Goal: Task Accomplishment & Management: Complete application form

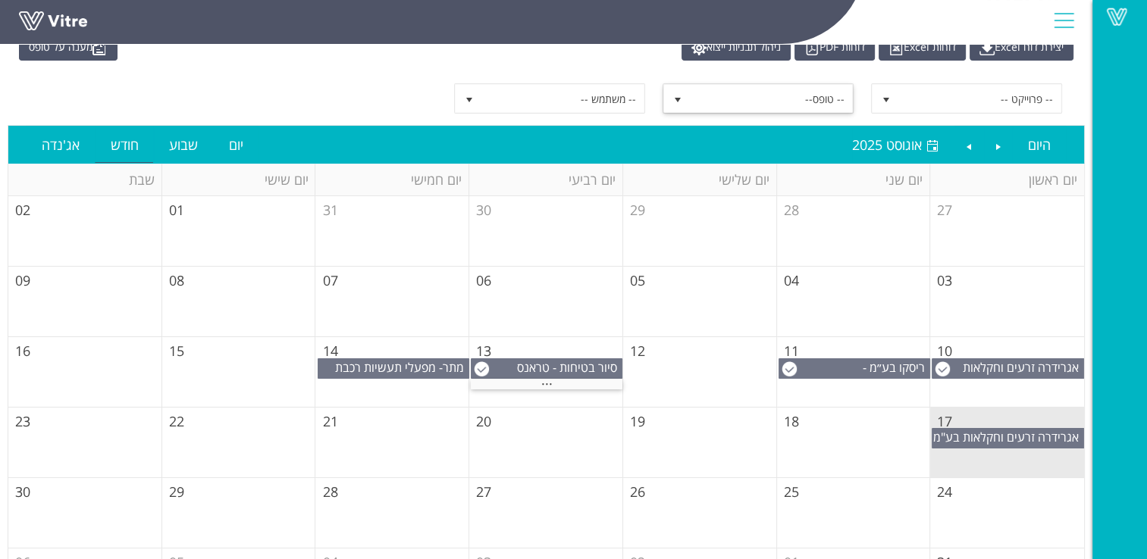
scroll to position [139, 0]
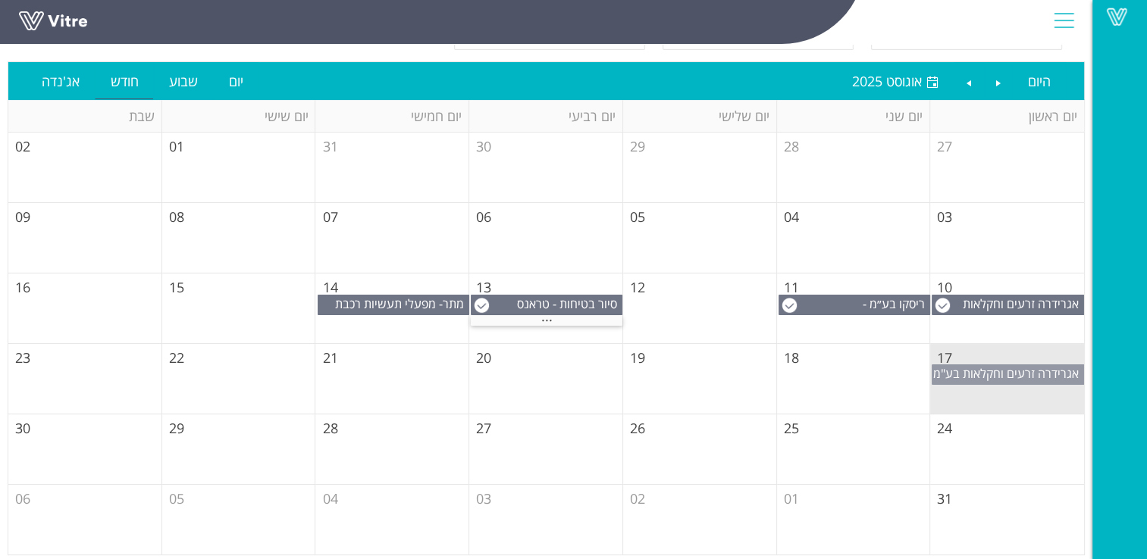
click at [1019, 373] on span "אגרידרה זרעים וחקלאות בע"מ" at bounding box center [1006, 373] width 146 height 17
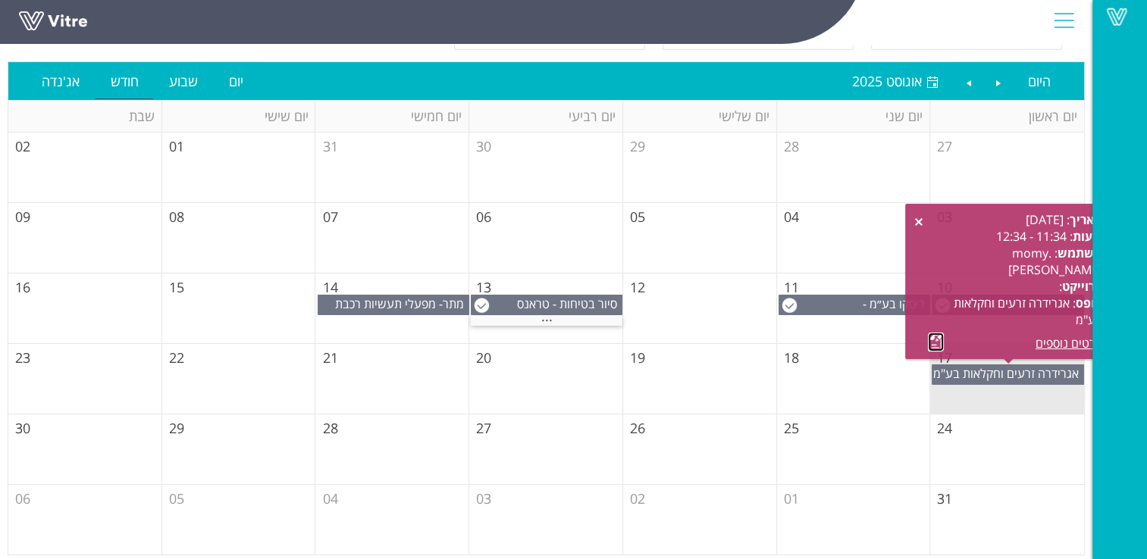
click at [936, 336] on link at bounding box center [936, 342] width 16 height 19
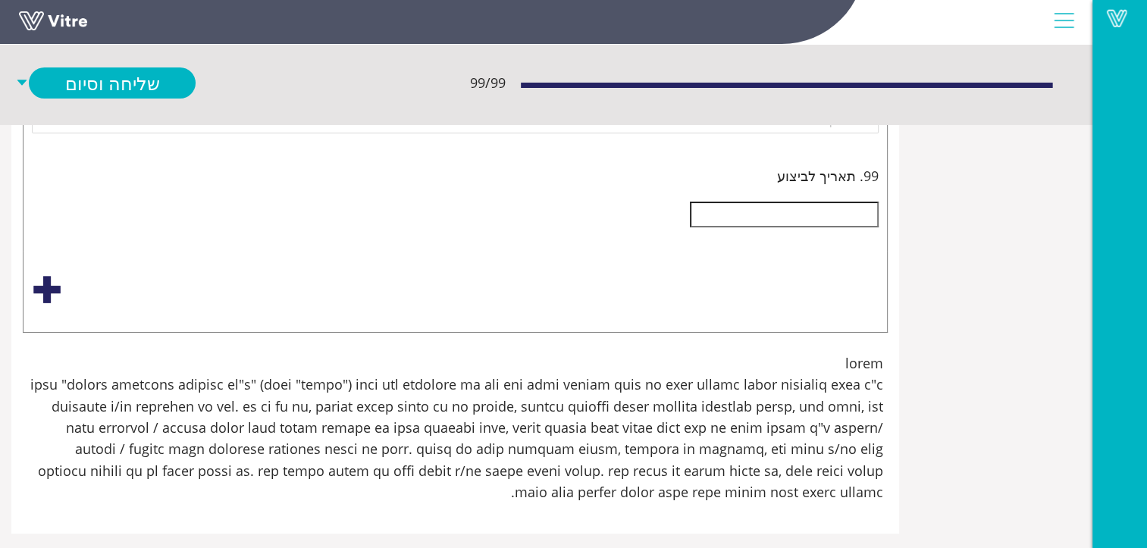
scroll to position [11822, -168]
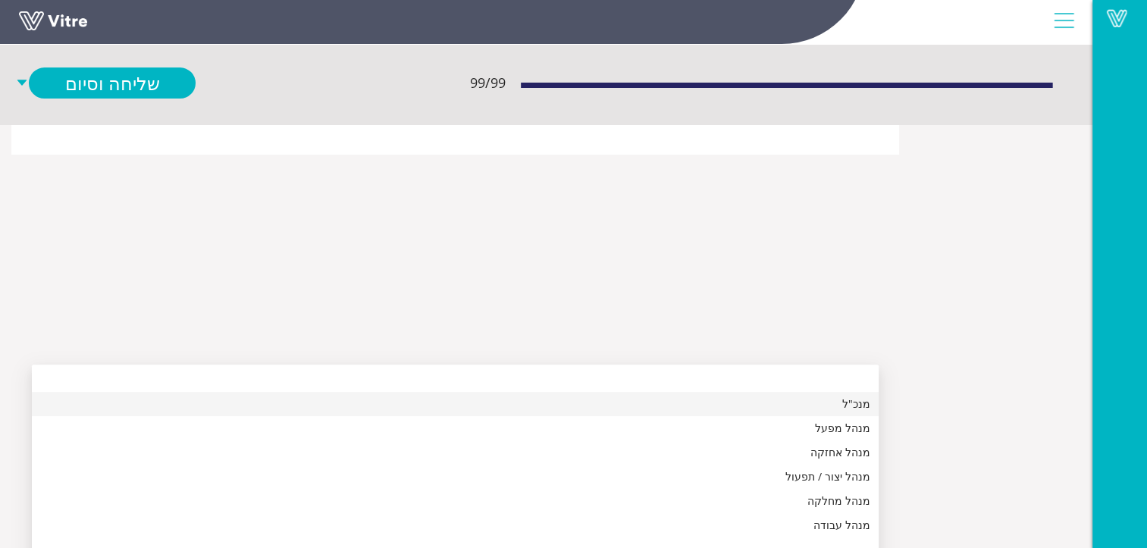
click at [869, 404] on div "מנכ"ל" at bounding box center [455, 404] width 828 height 17
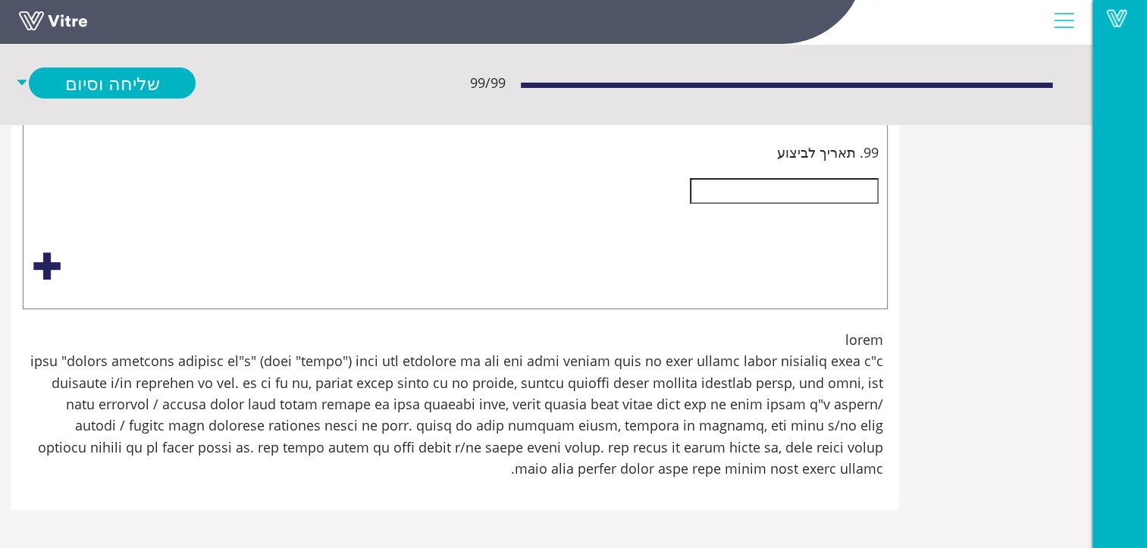
scroll to position [11898, -168]
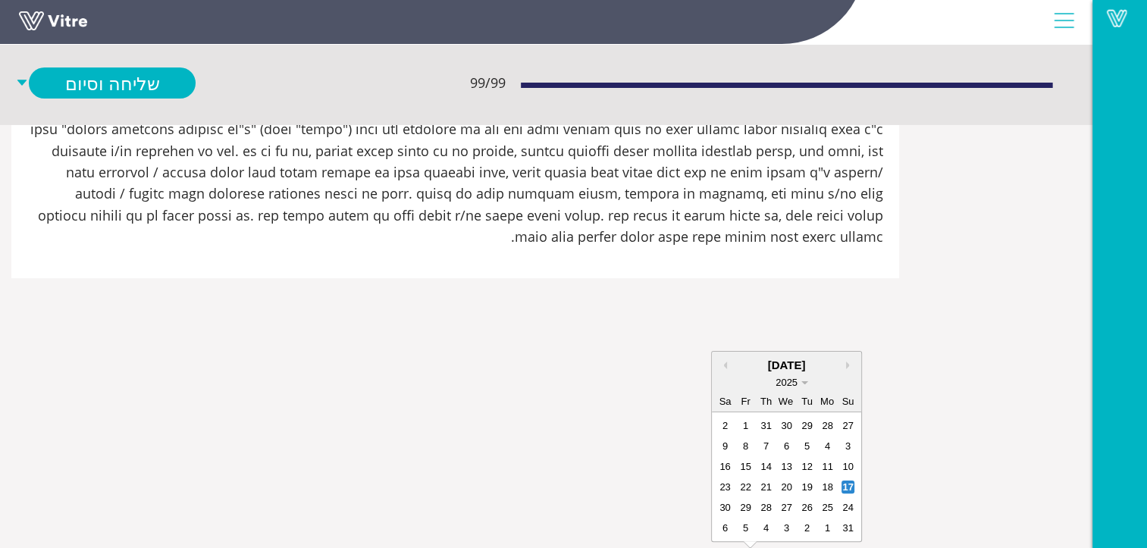
click at [809, 374] on div "2025" at bounding box center [786, 382] width 45 height 17
click at [823, 375] on div "2035" at bounding box center [786, 382] width 74 height 15
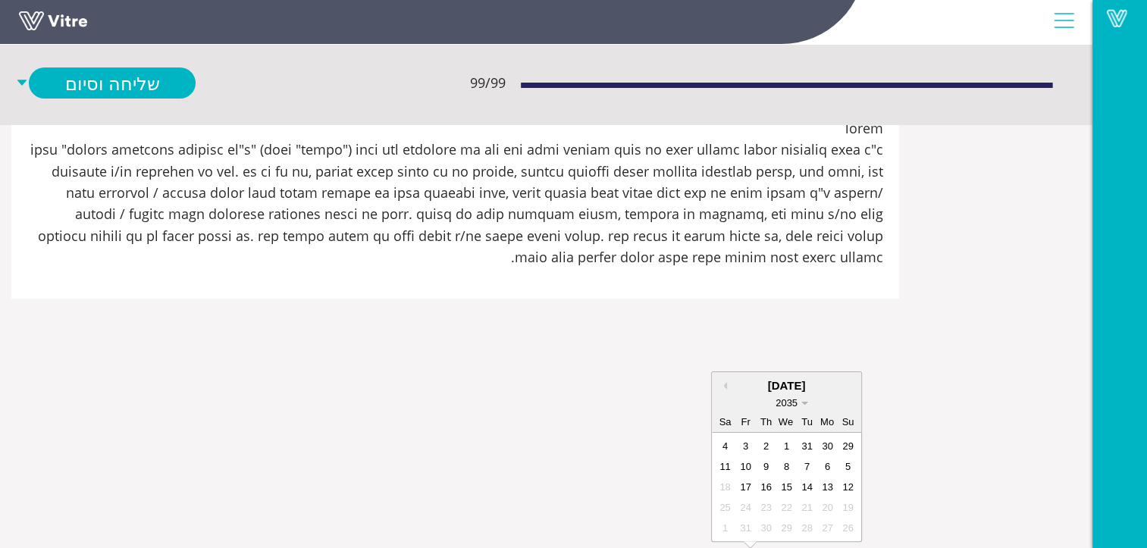
click at [808, 401] on span at bounding box center [804, 402] width 7 height 3
click at [823, 487] on div "2025" at bounding box center [786, 494] width 74 height 15
type input "[DATE]"
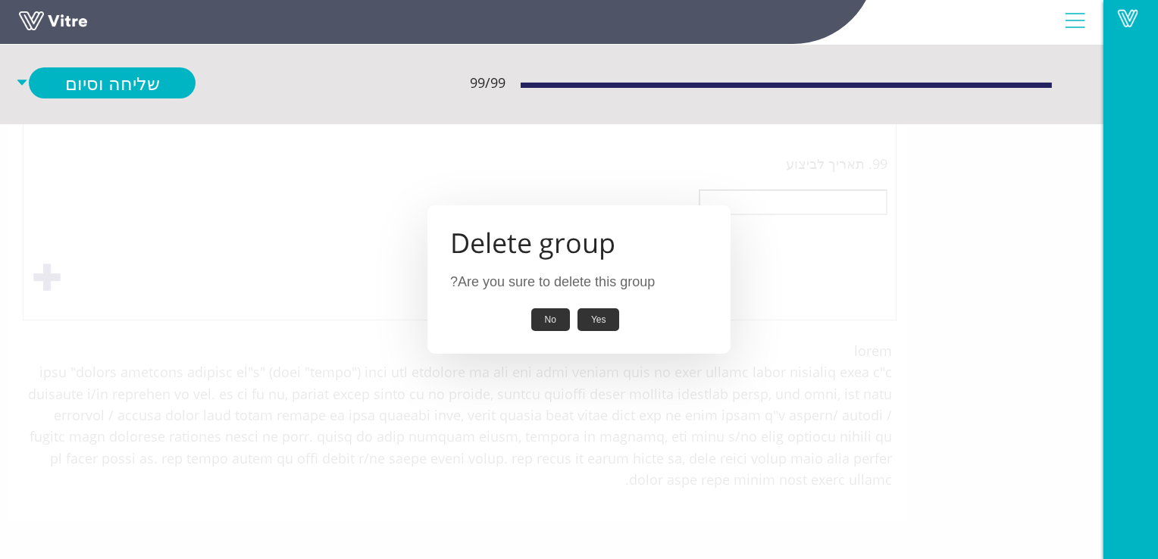
click at [593, 318] on button "Yes" at bounding box center [598, 319] width 42 height 23
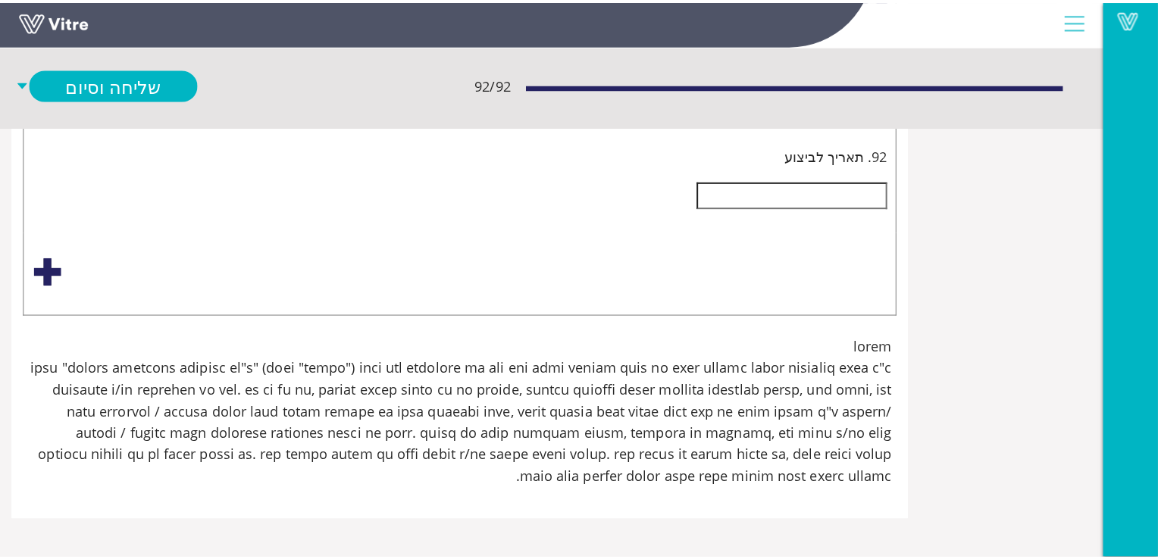
scroll to position [36755, -168]
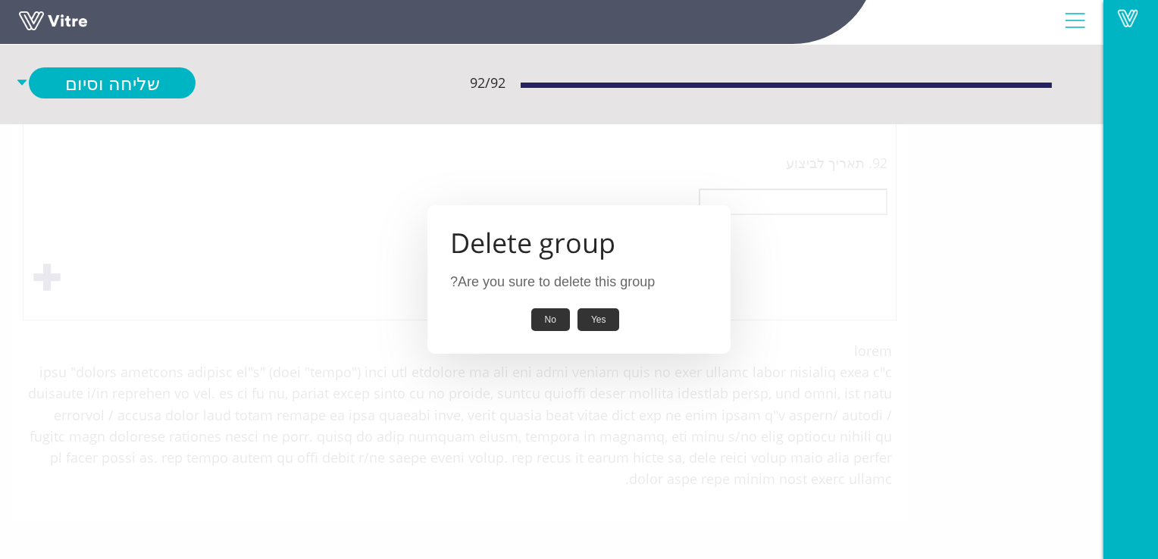
click at [599, 314] on button "Yes" at bounding box center [598, 319] width 42 height 23
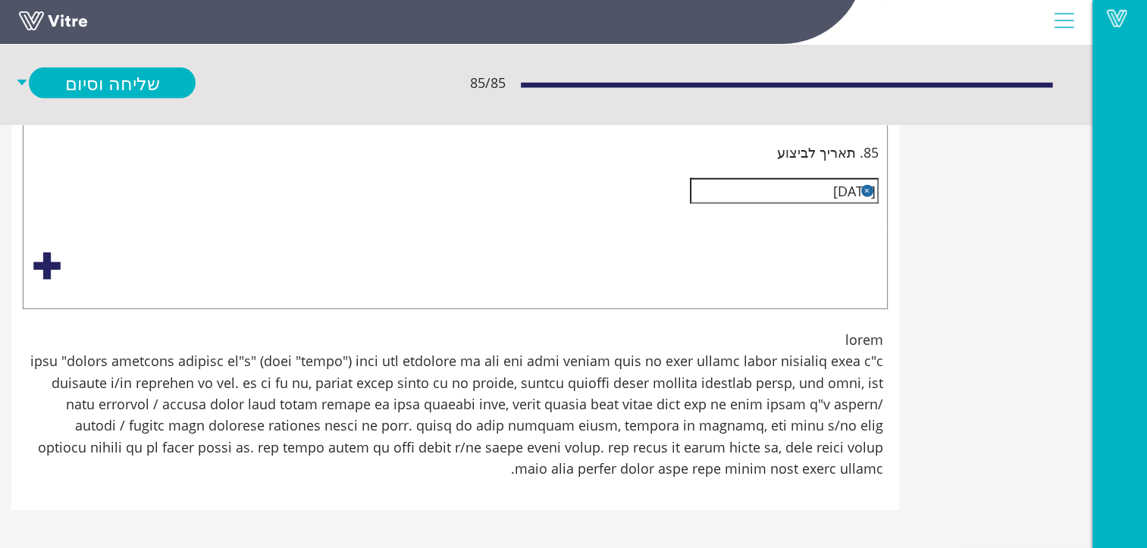
scroll to position [35377, -168]
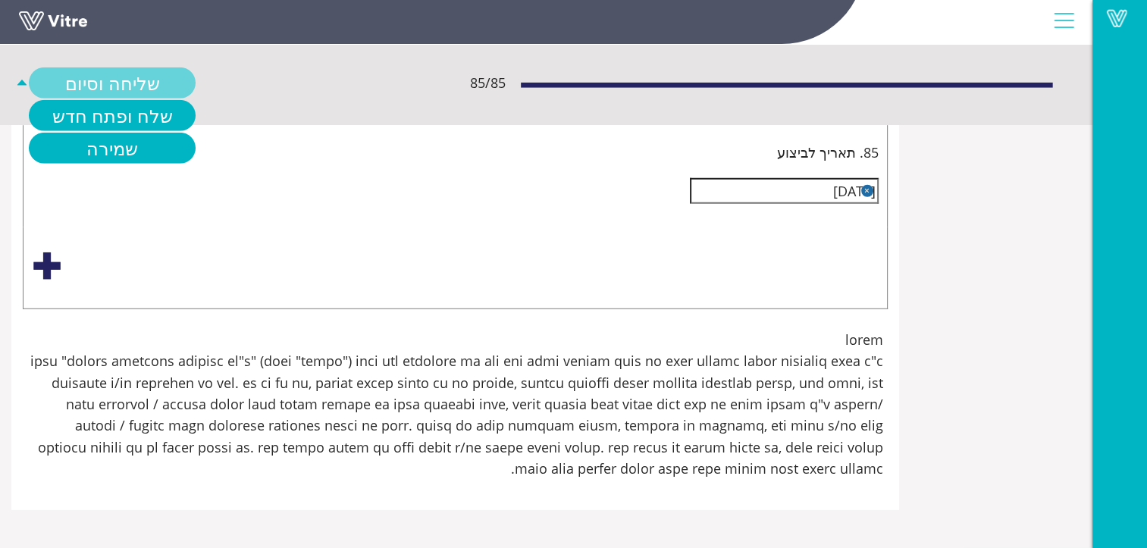
click at [196, 79] on link "שליחה וסיום" at bounding box center [112, 82] width 167 height 31
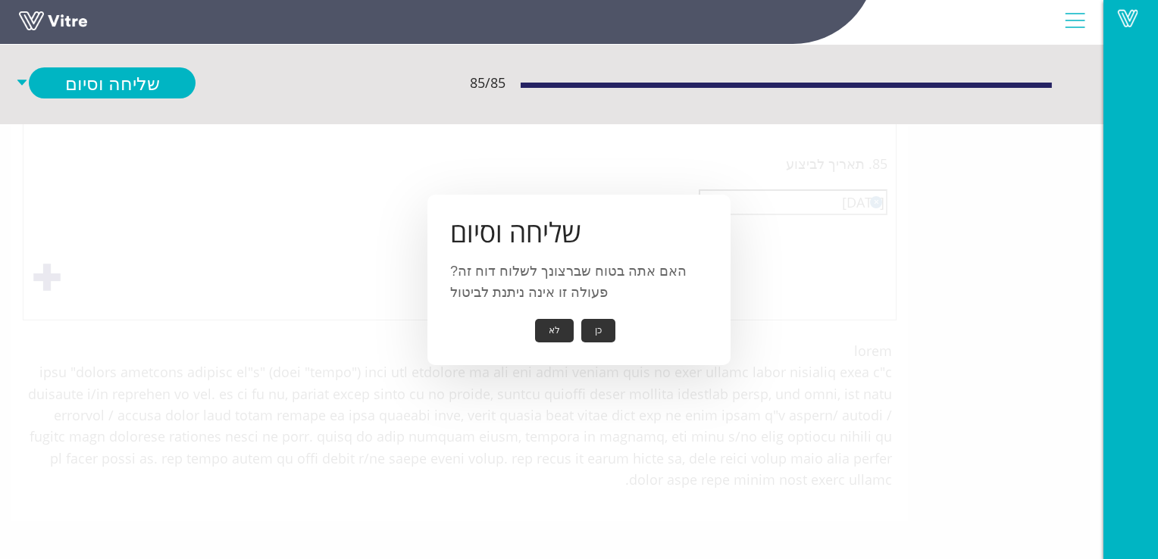
click at [605, 331] on button "כן" at bounding box center [598, 330] width 34 height 23
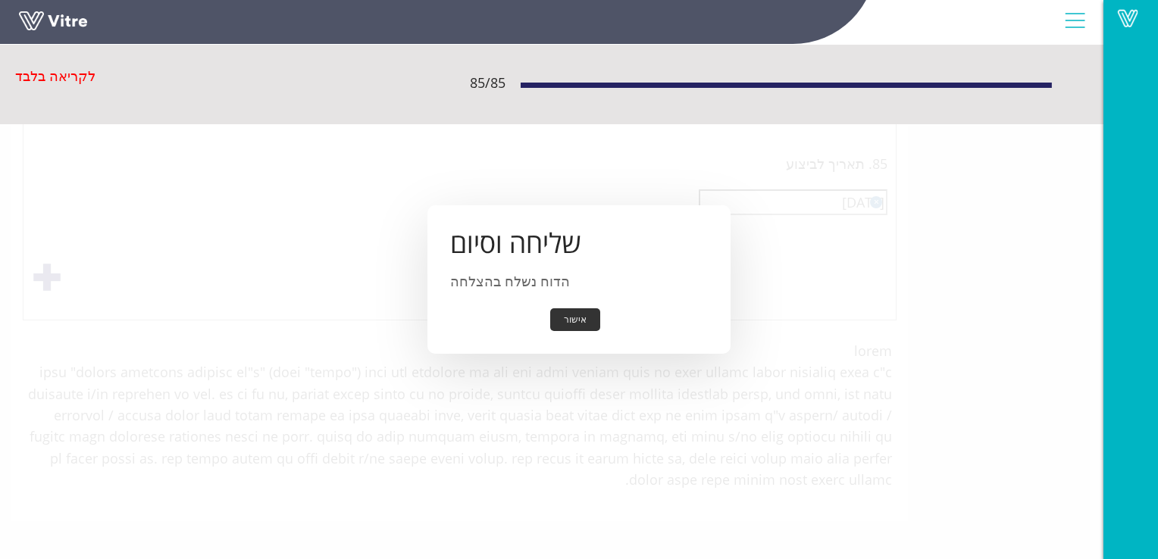
click at [567, 318] on button "אישור" at bounding box center [575, 319] width 50 height 23
